Goal: Navigation & Orientation: Find specific page/section

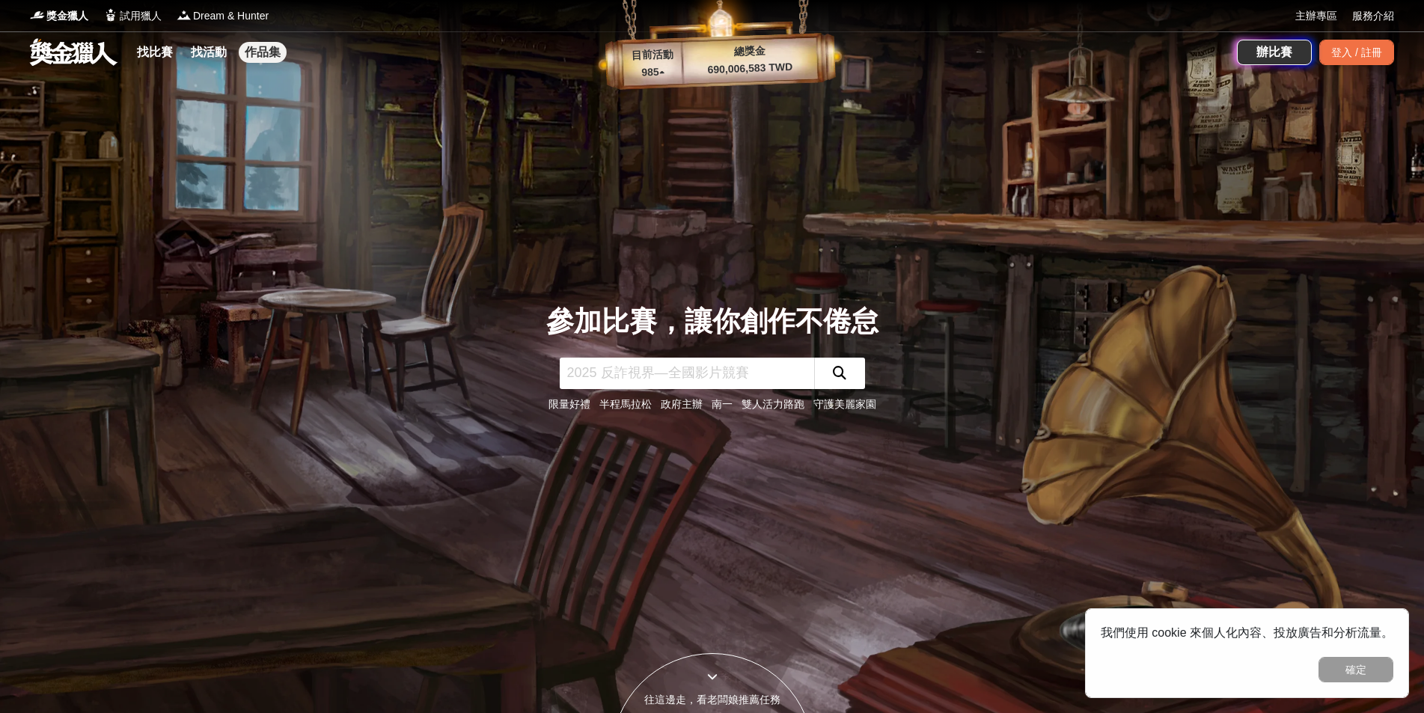
click at [272, 52] on link "作品集" at bounding box center [263, 52] width 48 height 21
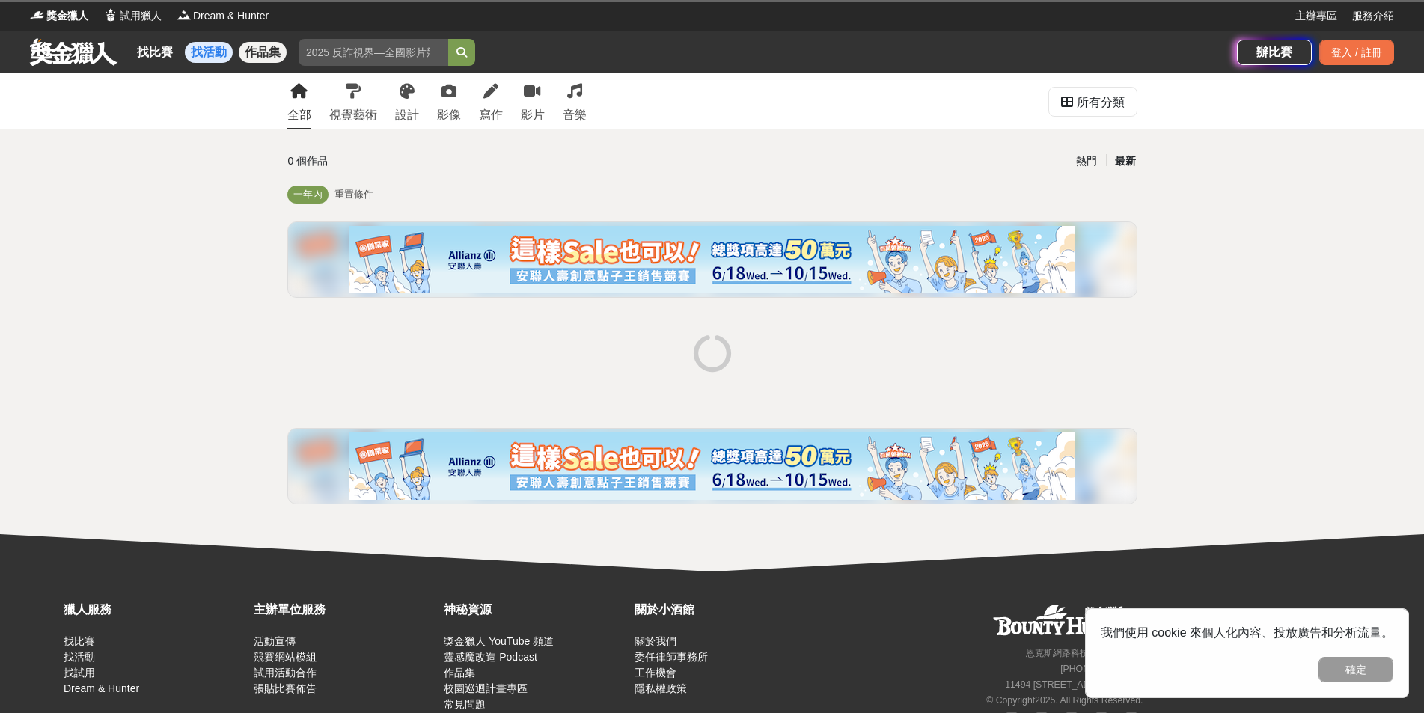
click at [231, 48] on link "找活動" at bounding box center [209, 52] width 48 height 21
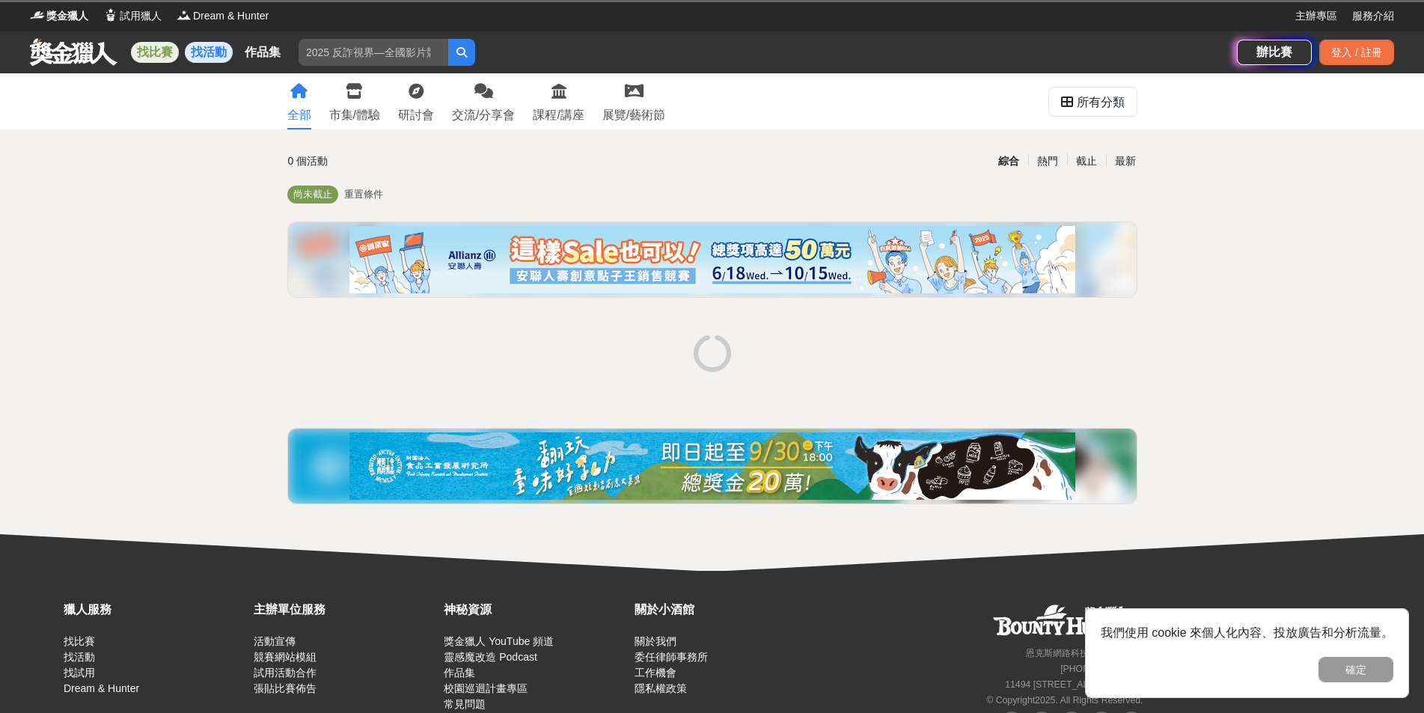
click at [147, 46] on link "找比賽" at bounding box center [155, 52] width 48 height 21
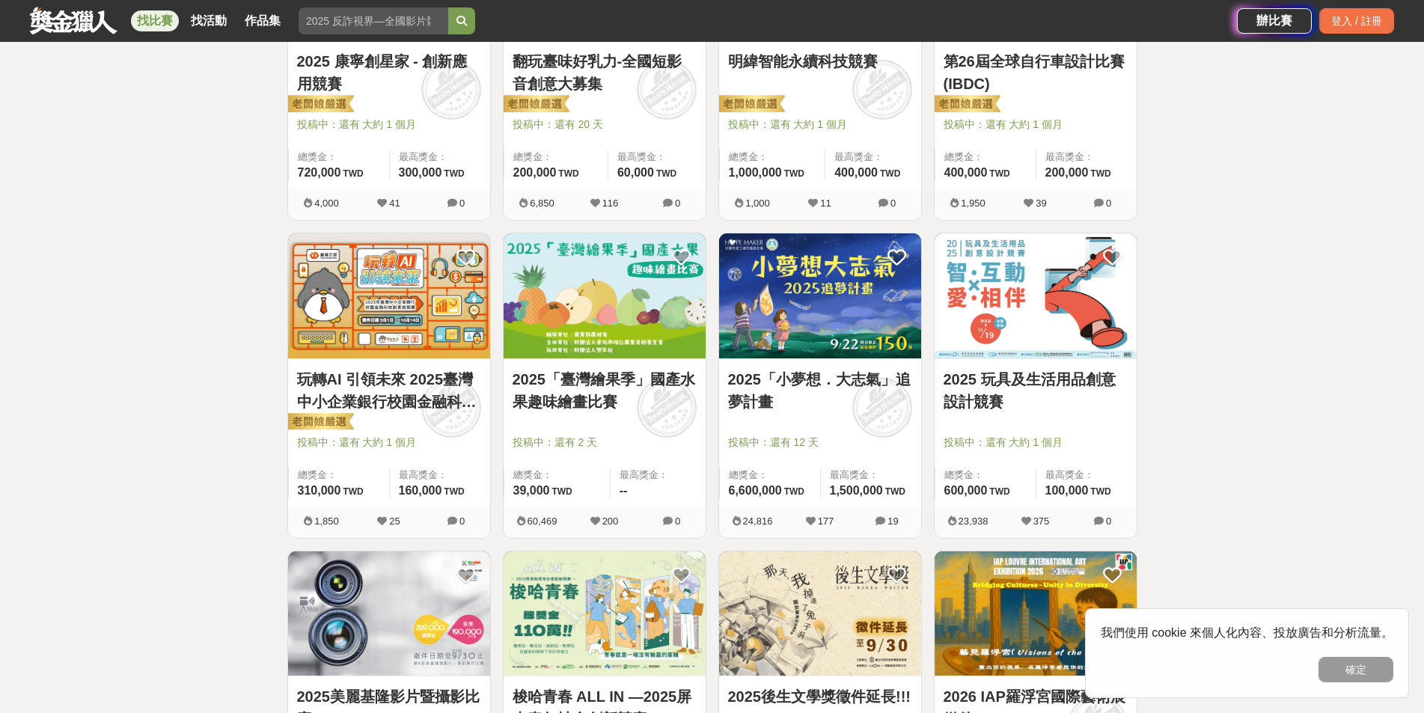
scroll to position [1123, 0]
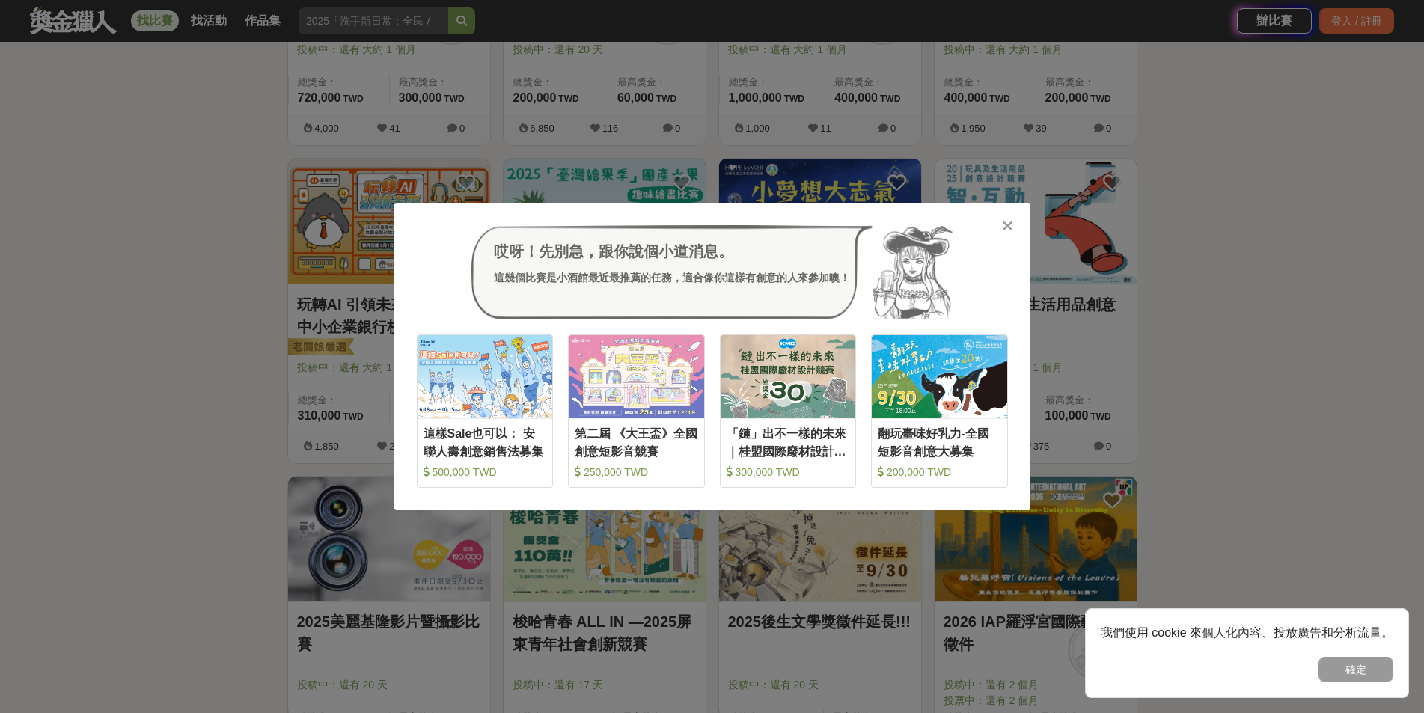
click at [1006, 225] on icon at bounding box center [1007, 226] width 11 height 15
